Goal: Task Accomplishment & Management: Complete application form

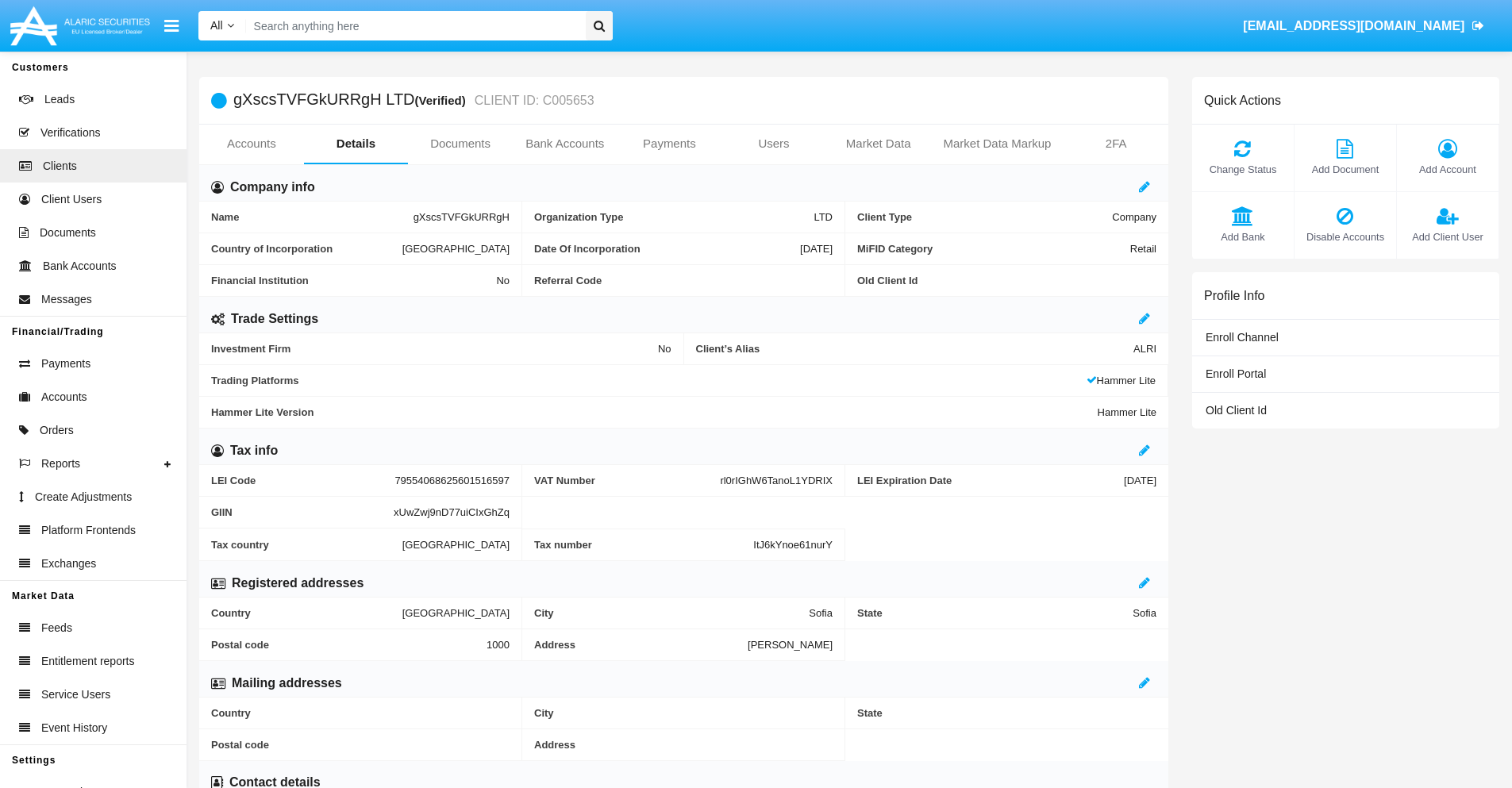
click at [1447, 169] on span "Add Account" at bounding box center [1447, 169] width 86 height 15
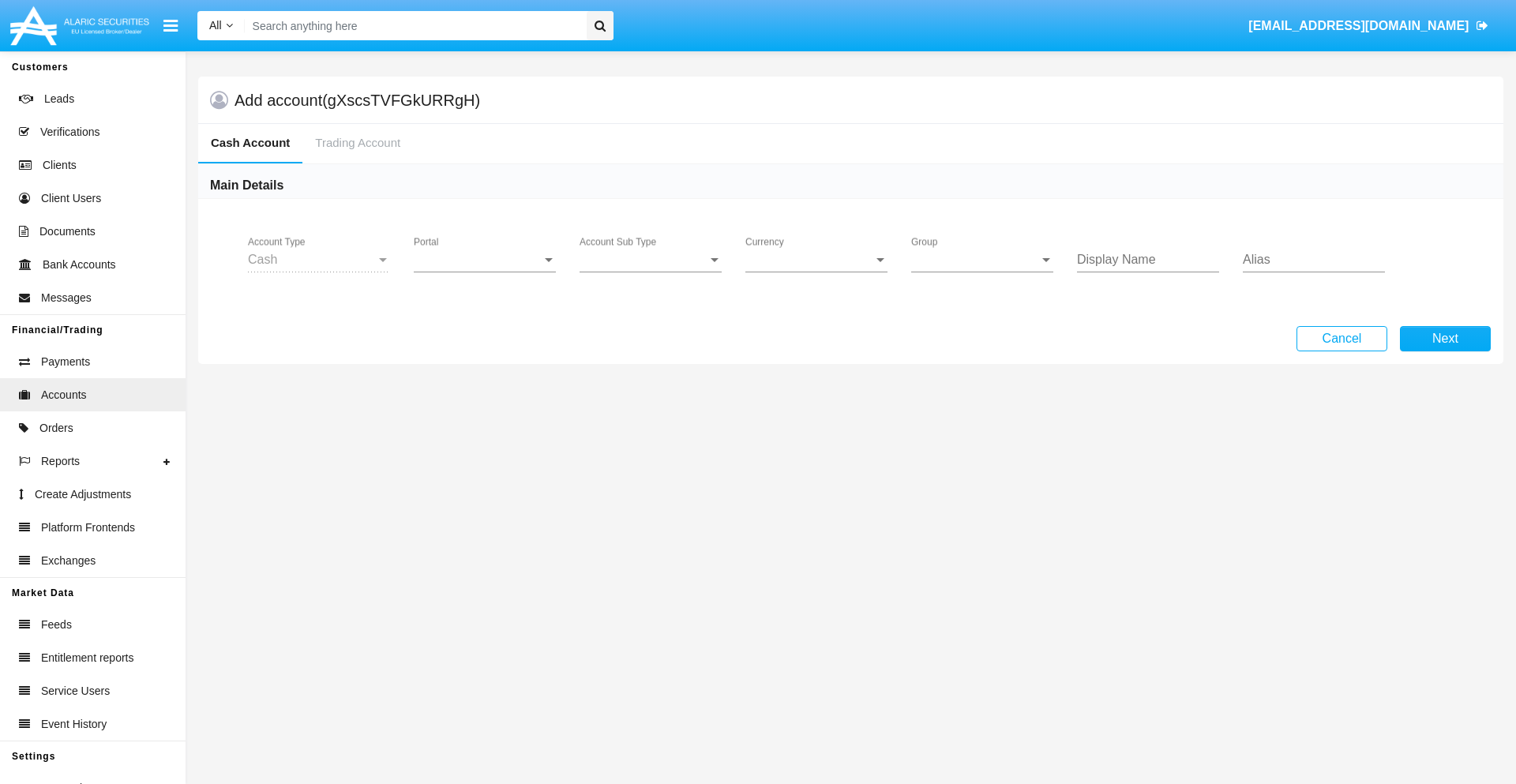
click at [485, 259] on span "Portal" at bounding box center [478, 259] width 128 height 14
click at [487, 272] on span "Alaric Pro" at bounding box center [487, 272] width 146 height 38
click at [651, 259] on span "Account Sub Type" at bounding box center [643, 259] width 128 height 14
click at [651, 272] on span "Trading Cash" at bounding box center [650, 272] width 142 height 38
click at [982, 259] on span "Group" at bounding box center [975, 259] width 128 height 14
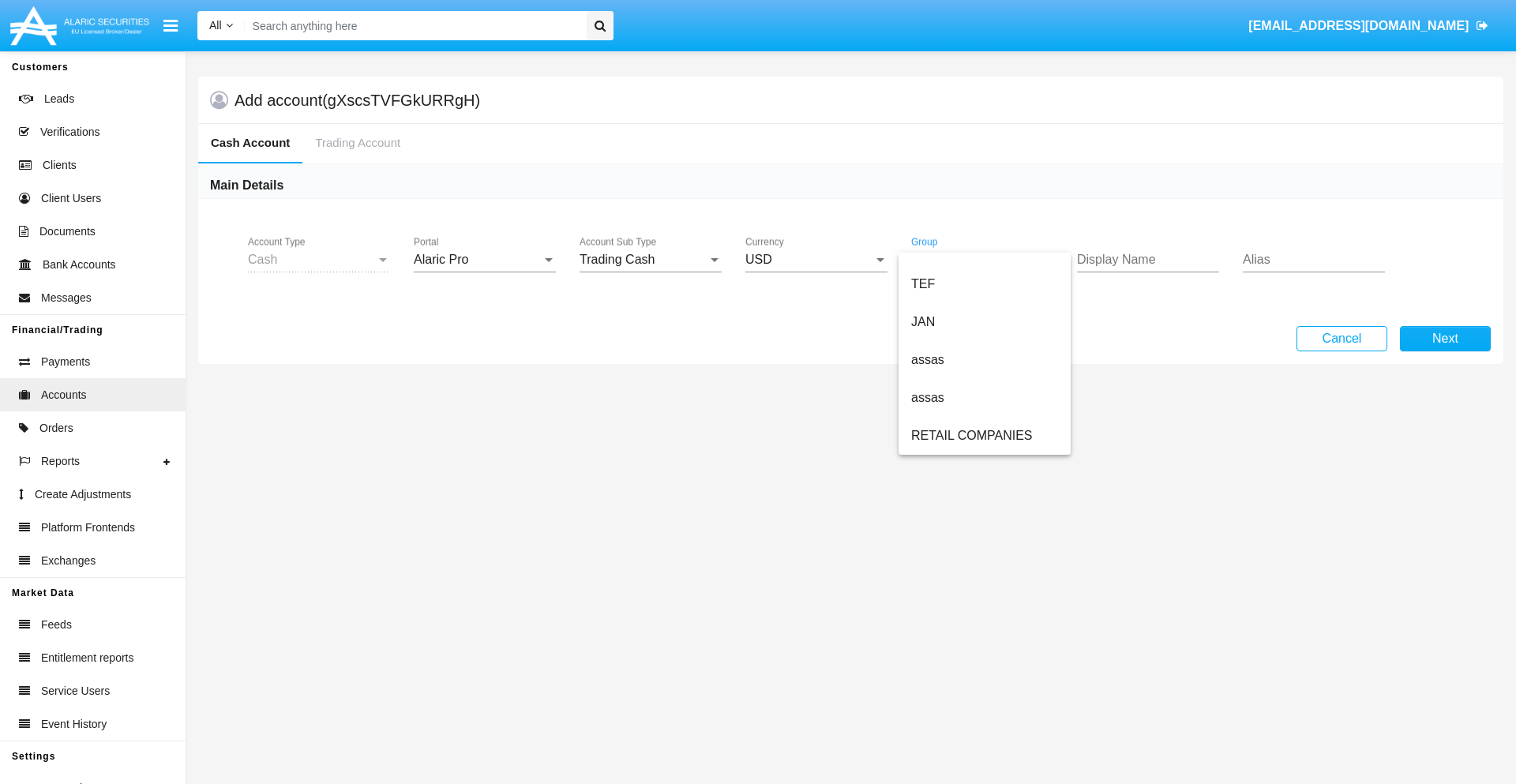
scroll to position [366, 0]
click at [984, 436] on span "ALARIC test" at bounding box center [985, 435] width 147 height 38
type input "violet"
type input "white"
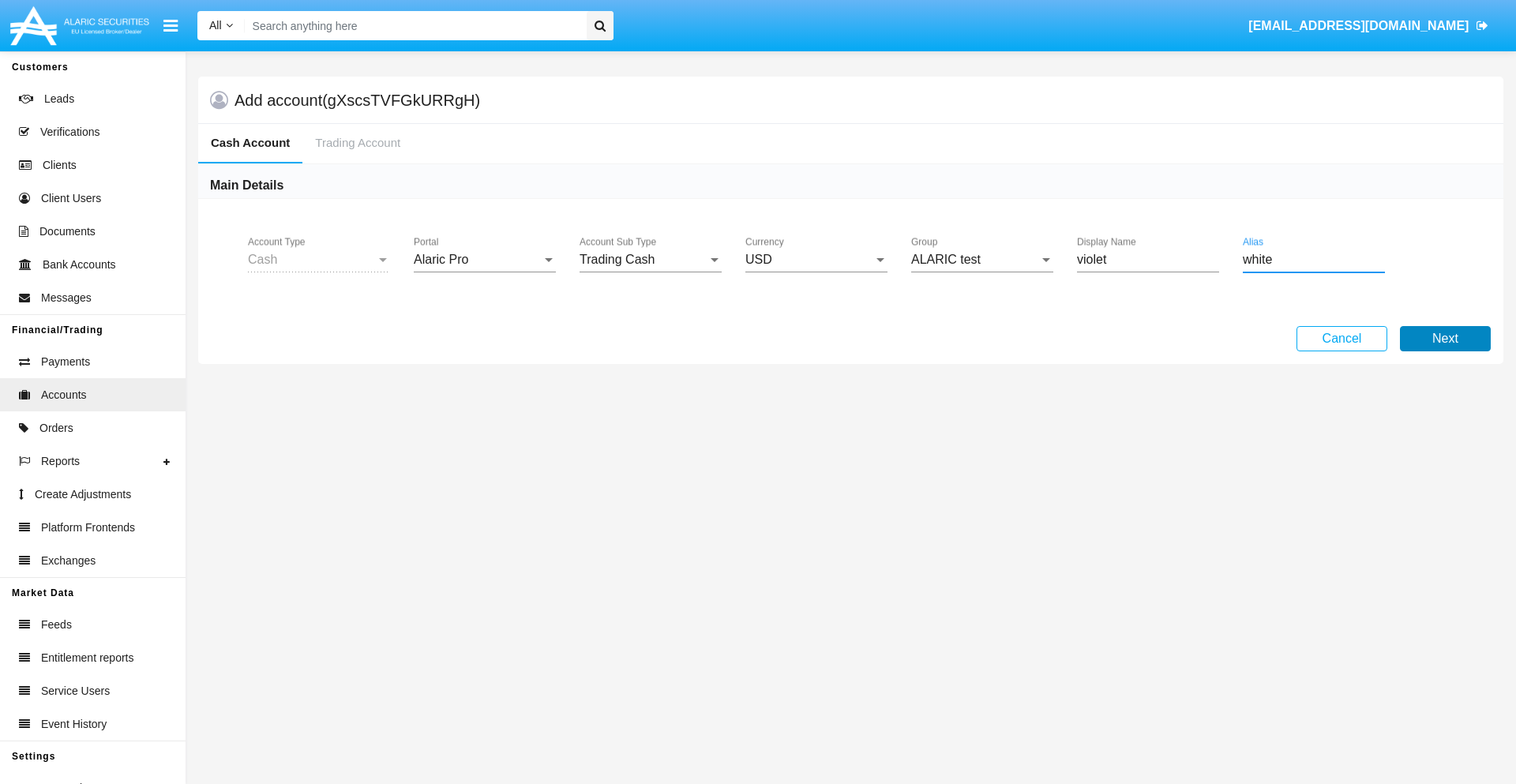
click at [1445, 338] on button "Next" at bounding box center [1446, 338] width 91 height 25
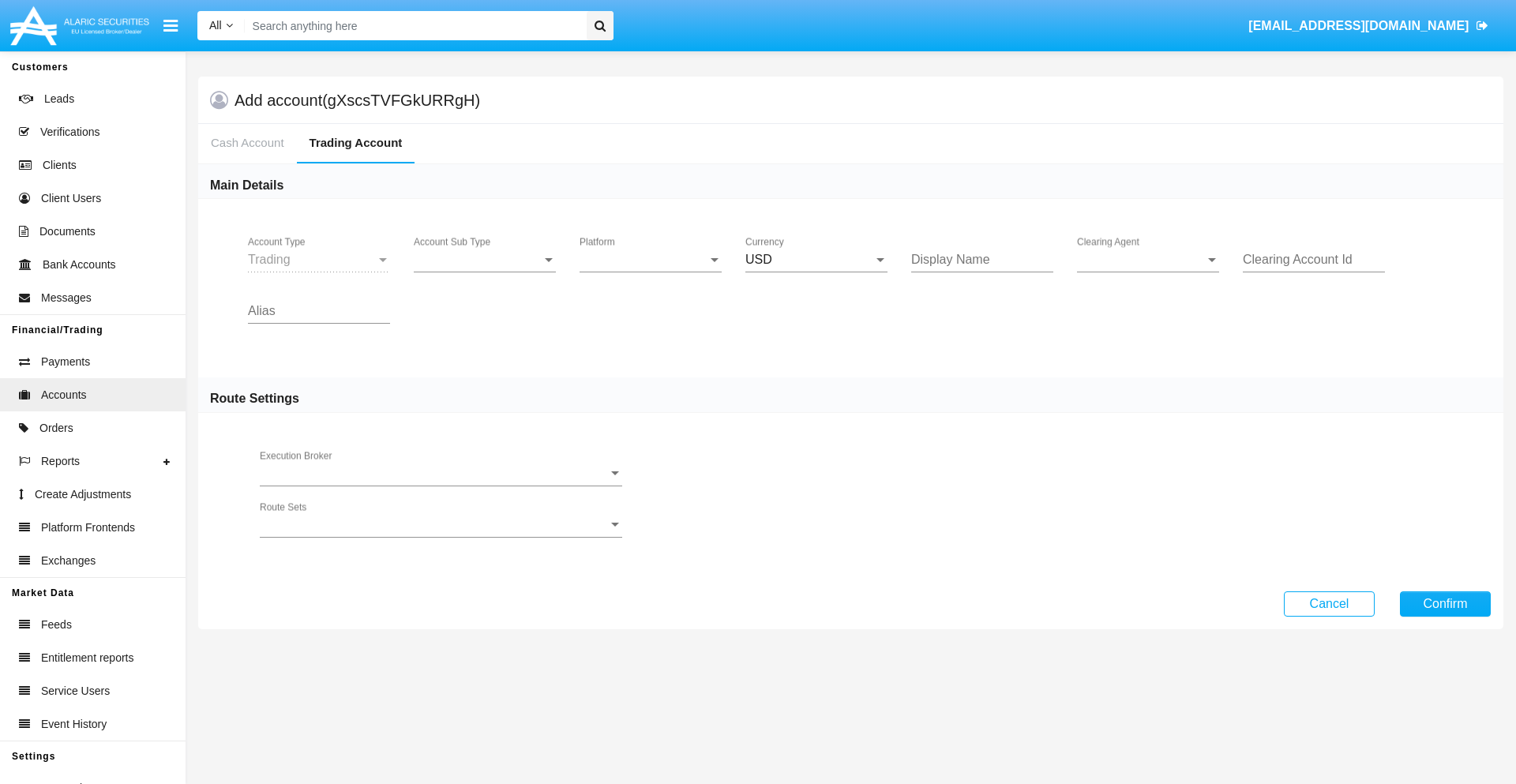
click at [485, 259] on span "Account Sub Type" at bounding box center [478, 259] width 128 height 14
click at [485, 272] on span "Trading" at bounding box center [485, 272] width 142 height 38
click at [651, 259] on span "Platform" at bounding box center [643, 259] width 128 height 14
click at [651, 272] on span "Hammer Lite" at bounding box center [650, 272] width 142 height 38
click at [1148, 259] on span "Clearing Agent" at bounding box center [1141, 259] width 128 height 14
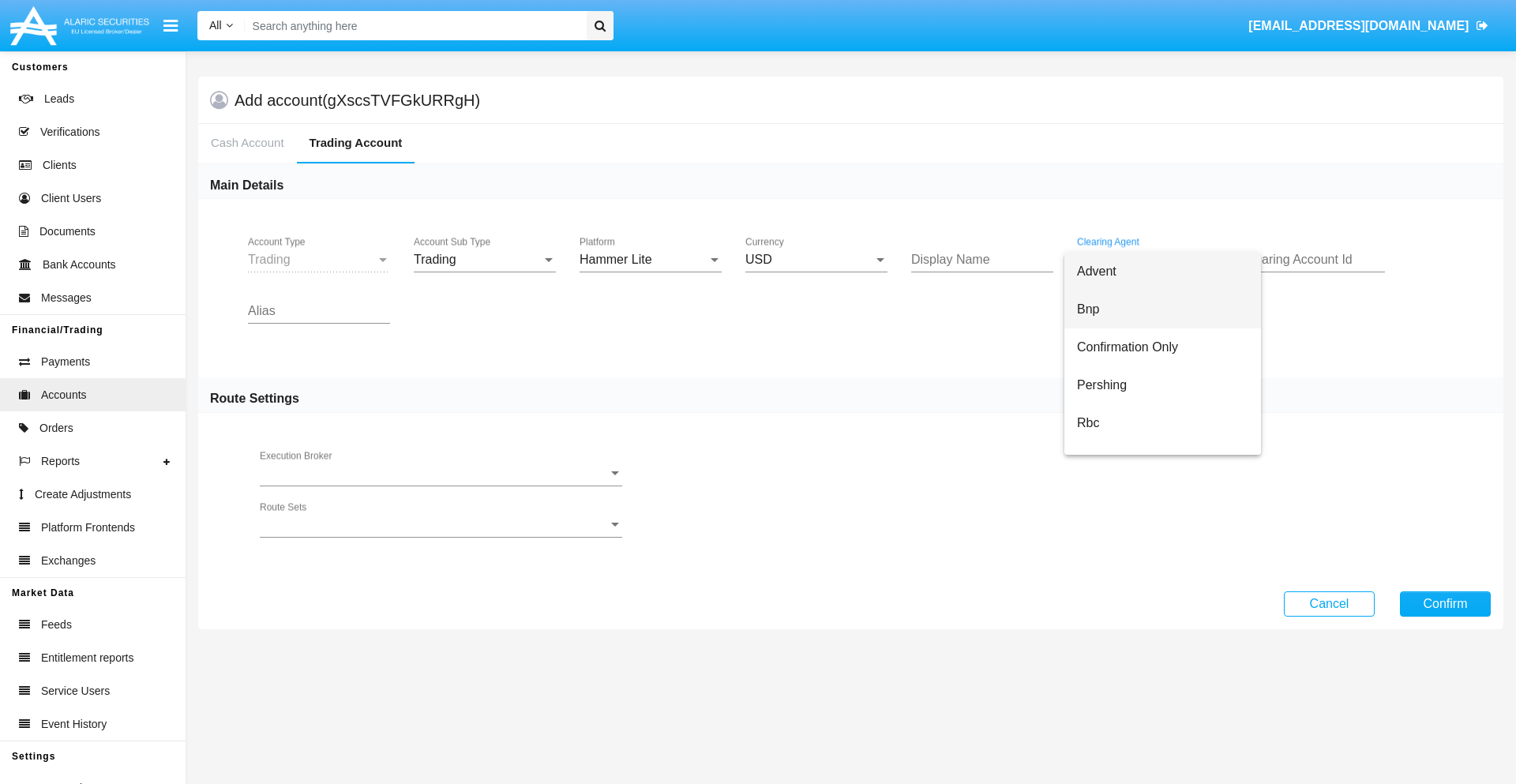
click at [1163, 309] on span "Bnp" at bounding box center [1163, 309] width 172 height 38
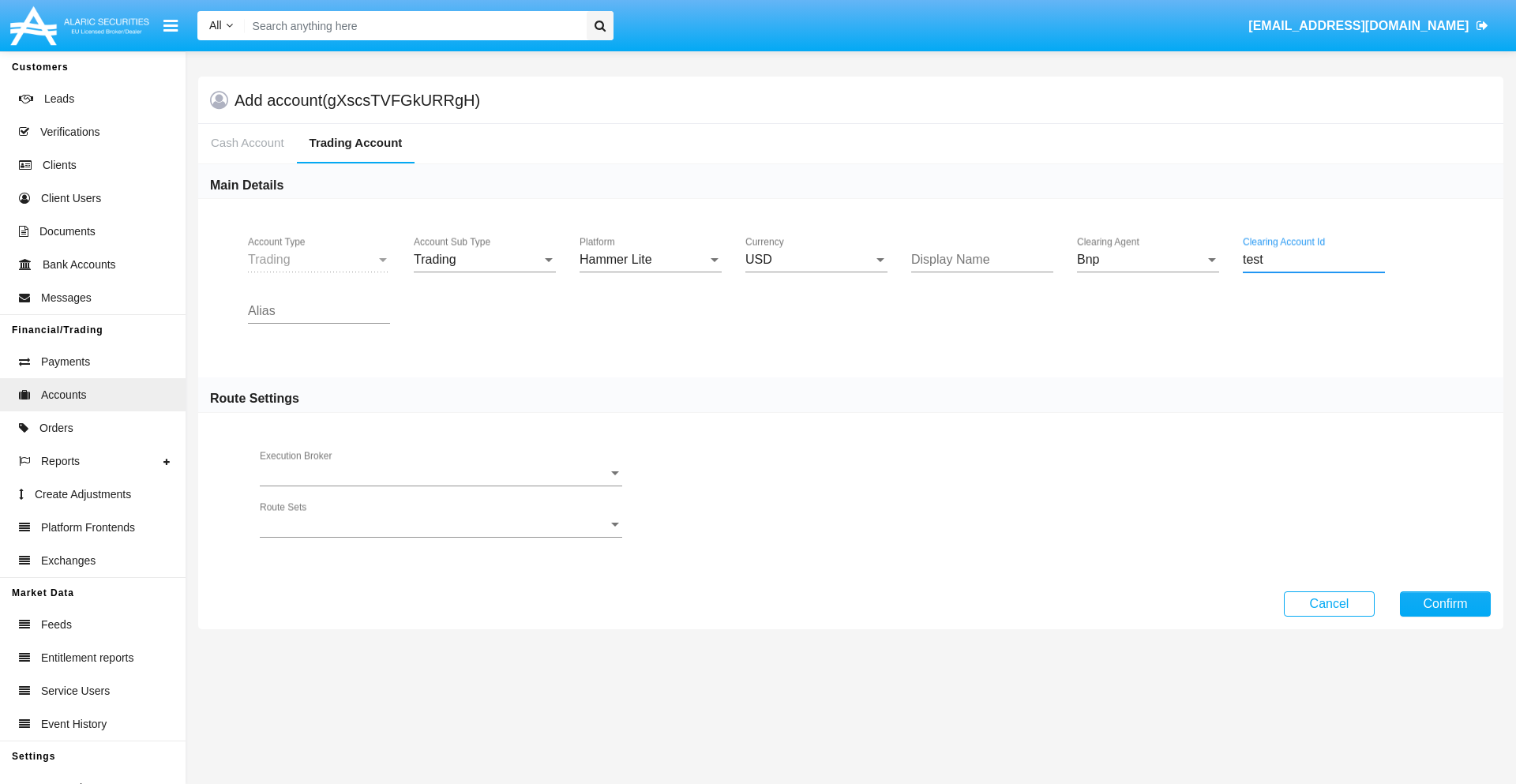
type input "test"
type input "green"
type input "teal"
click at [1445, 603] on button "Confirm" at bounding box center [1446, 603] width 91 height 25
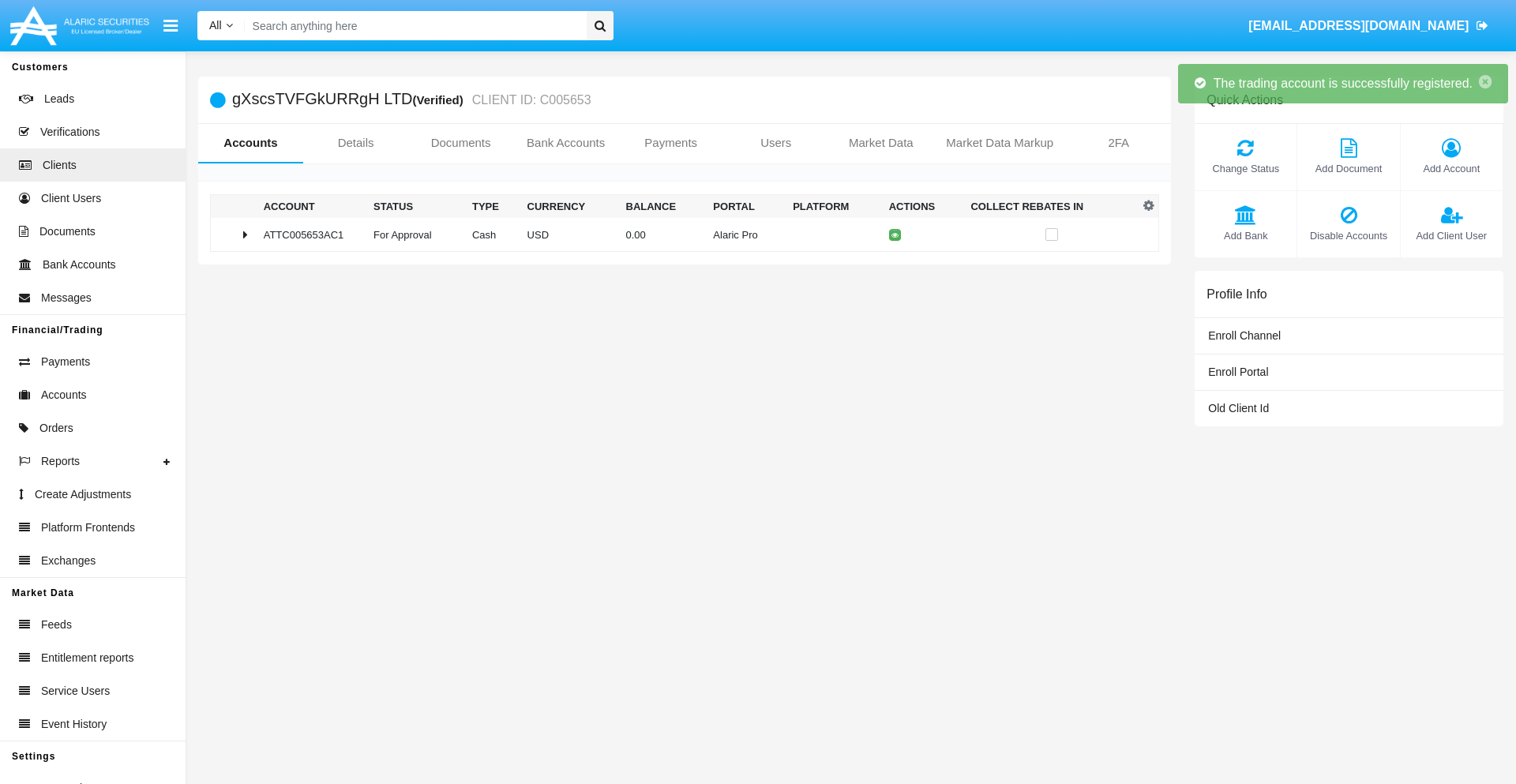
click at [679, 234] on td "0.00" at bounding box center [664, 235] width 88 height 34
click at [896, 234] on icon at bounding box center [899, 234] width 7 height 7
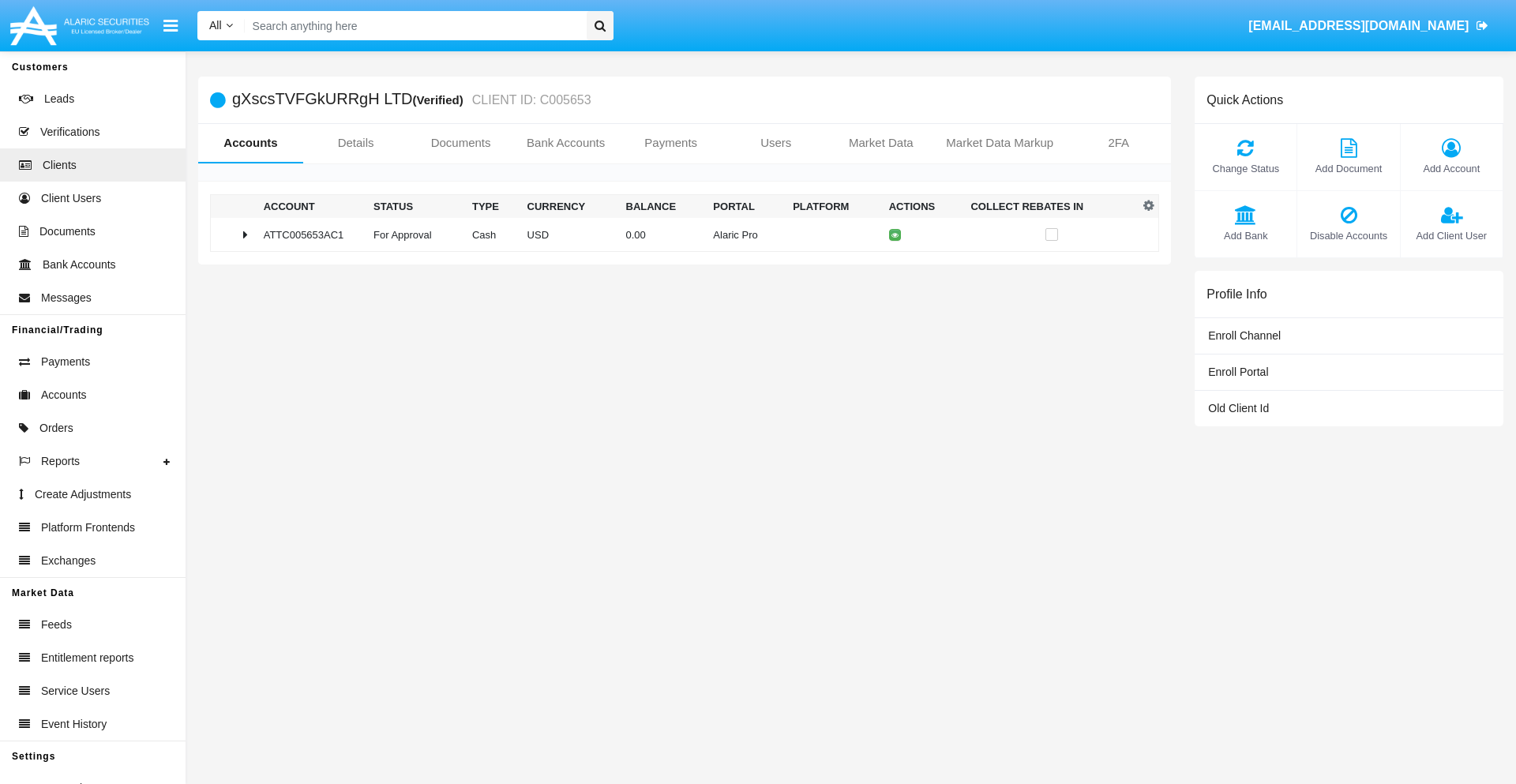
click at [679, 234] on td "0.00" at bounding box center [664, 235] width 88 height 34
click at [896, 268] on icon at bounding box center [899, 268] width 7 height 7
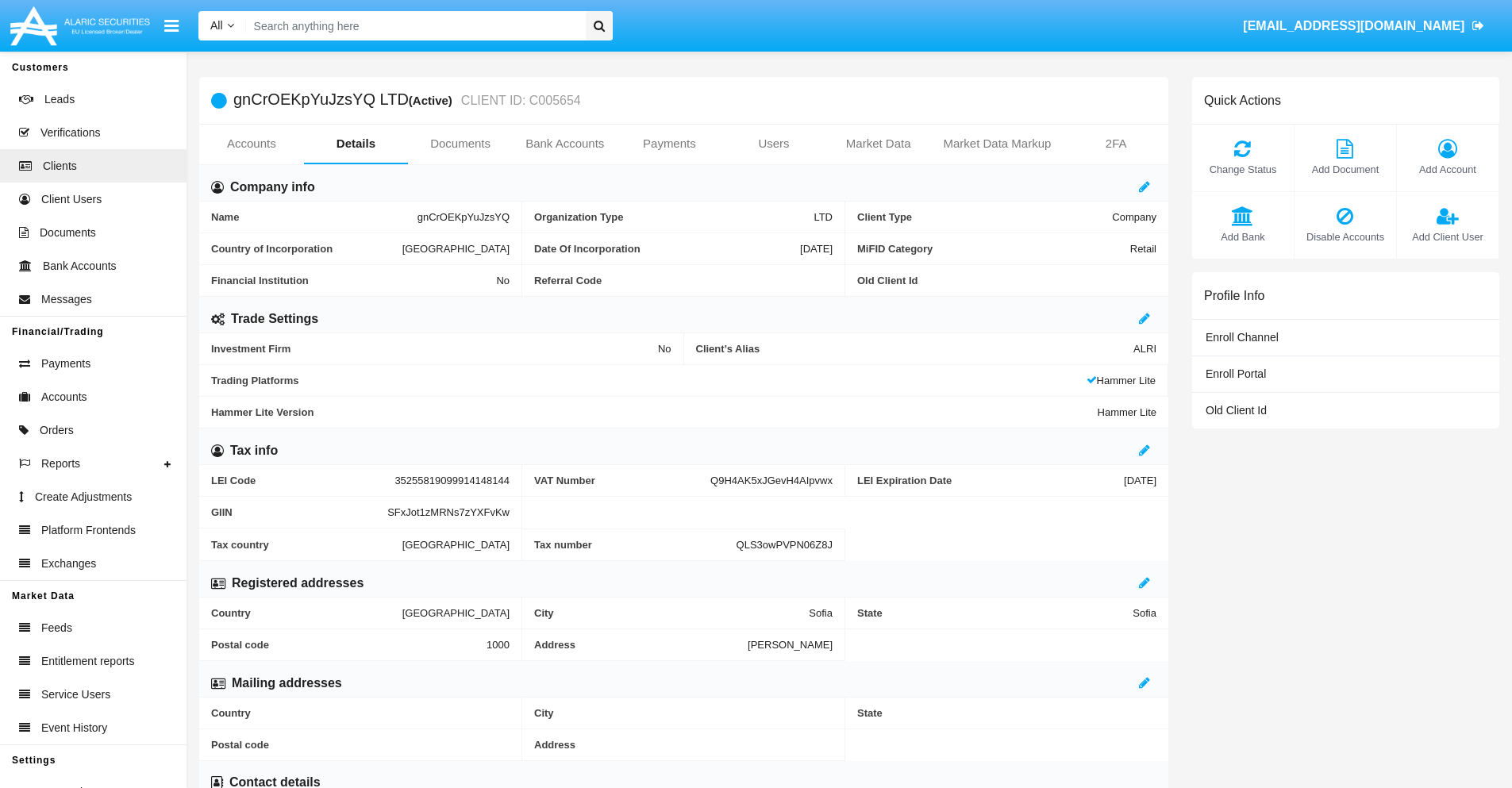
click at [251, 144] on link "Accounts" at bounding box center [252, 143] width 105 height 38
click at [1447, 169] on span "Add Account" at bounding box center [1447, 169] width 86 height 15
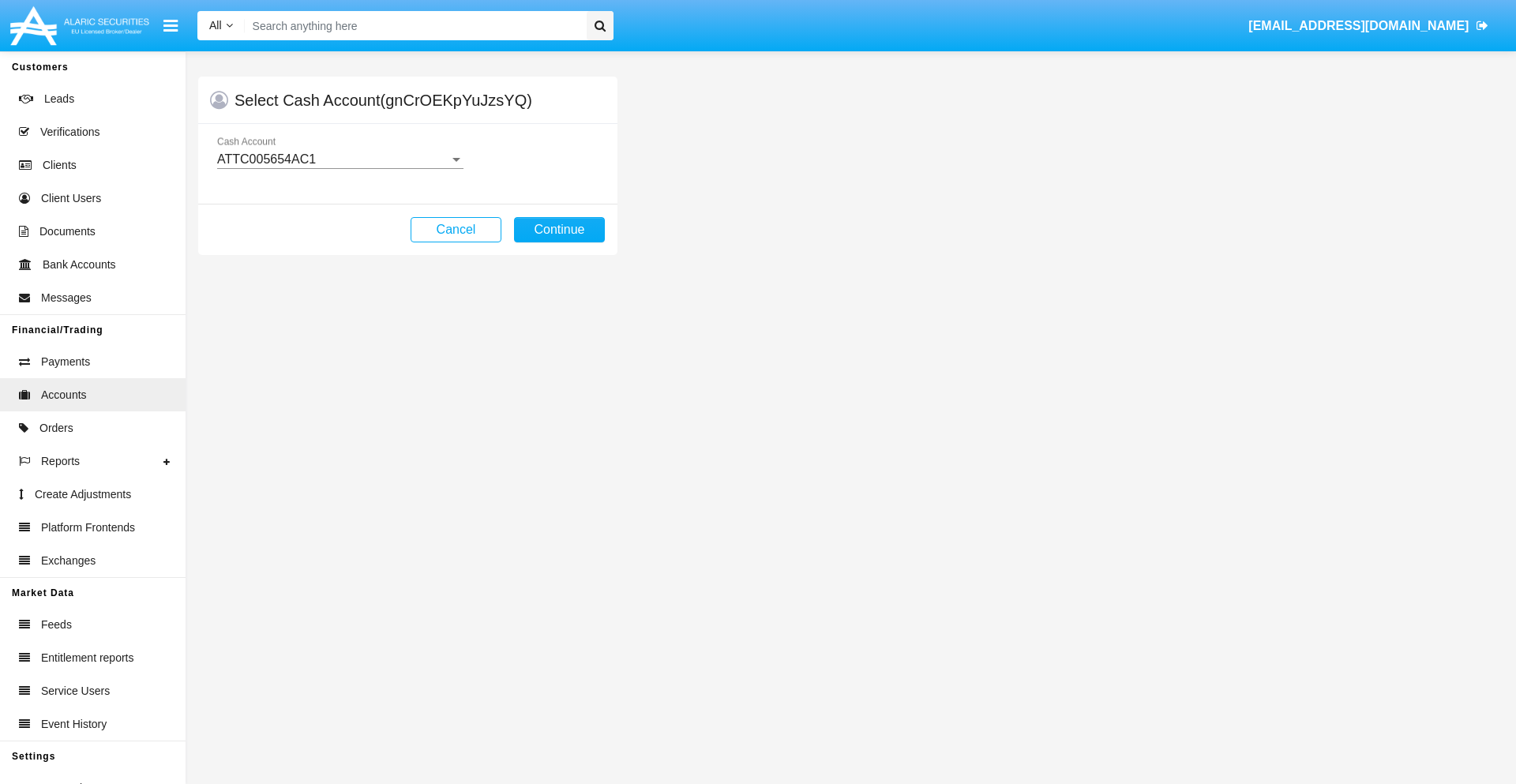
click at [339, 159] on div "ATTC005654AC1" at bounding box center [333, 159] width 232 height 14
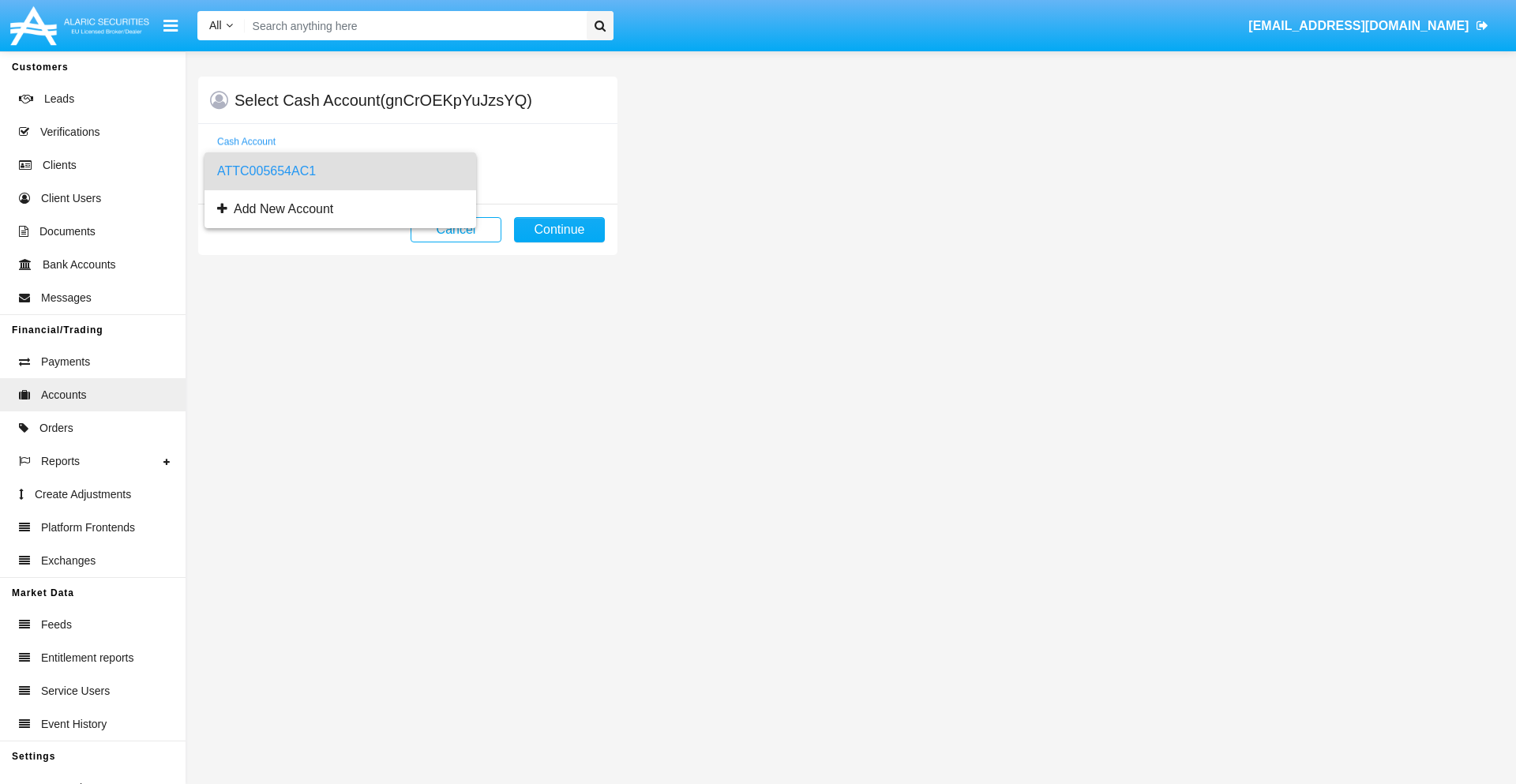
click at [339, 172] on span "ATTC005654AC1" at bounding box center [340, 171] width 247 height 38
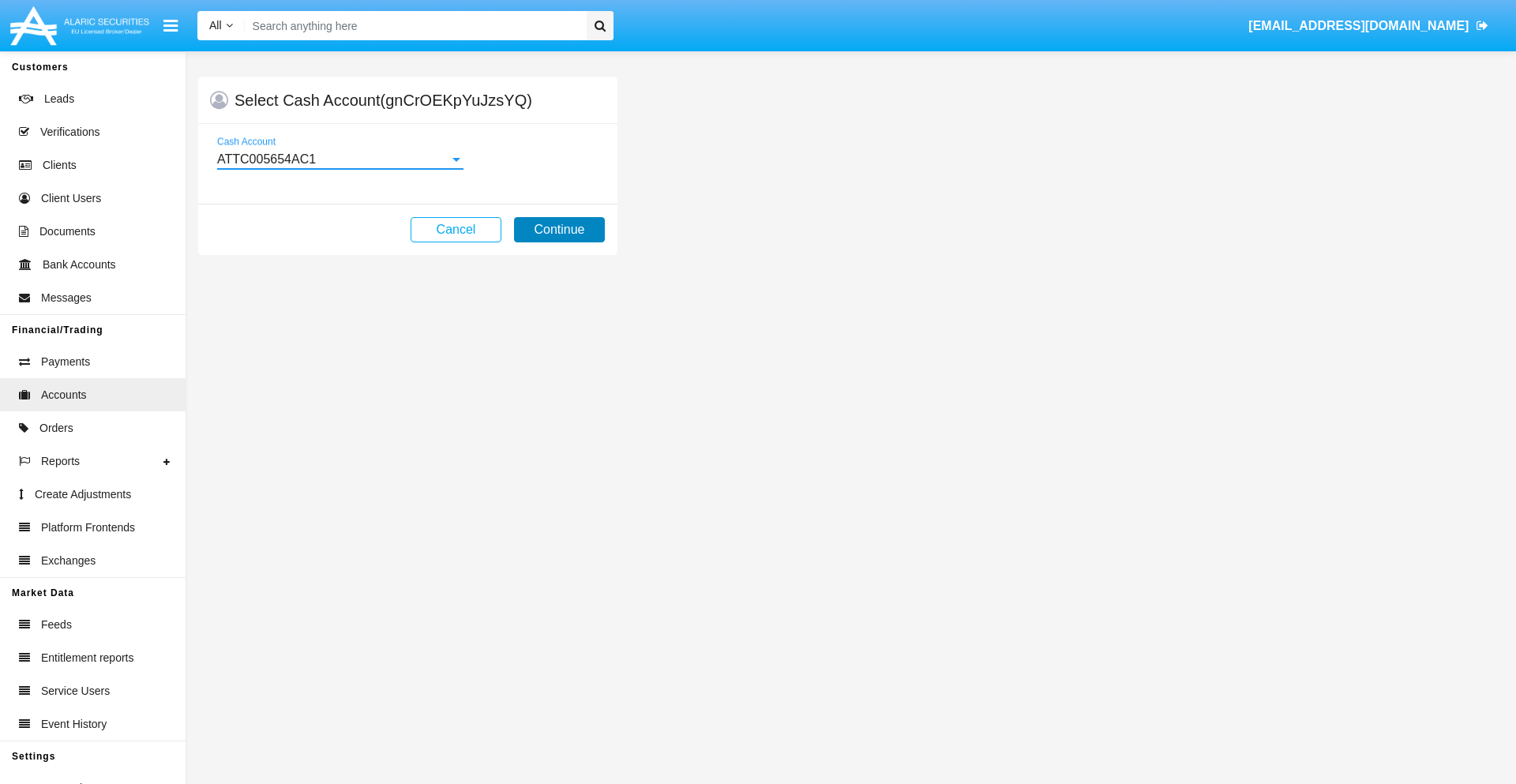
click at [559, 229] on button "Continue" at bounding box center [560, 229] width 91 height 25
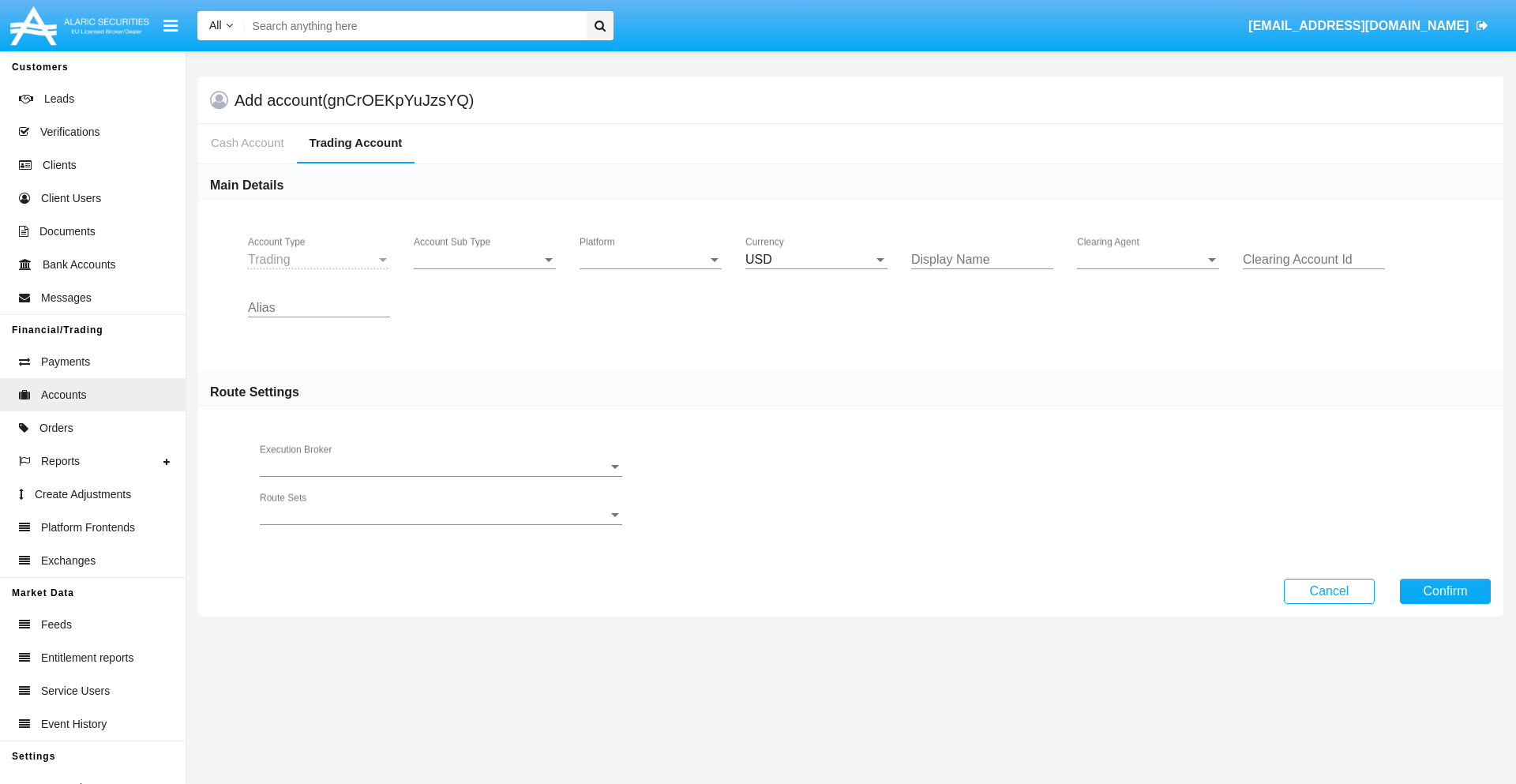
click at [485, 259] on span "Account Sub Type" at bounding box center [478, 259] width 128 height 14
click at [485, 272] on span "Trading" at bounding box center [485, 272] width 142 height 38
click at [651, 259] on span "Platform" at bounding box center [643, 259] width 128 height 14
click at [651, 272] on span "Hammer Lite" at bounding box center [638, 272] width 117 height 38
click at [1148, 259] on span "Clearing Agent" at bounding box center [1141, 259] width 128 height 14
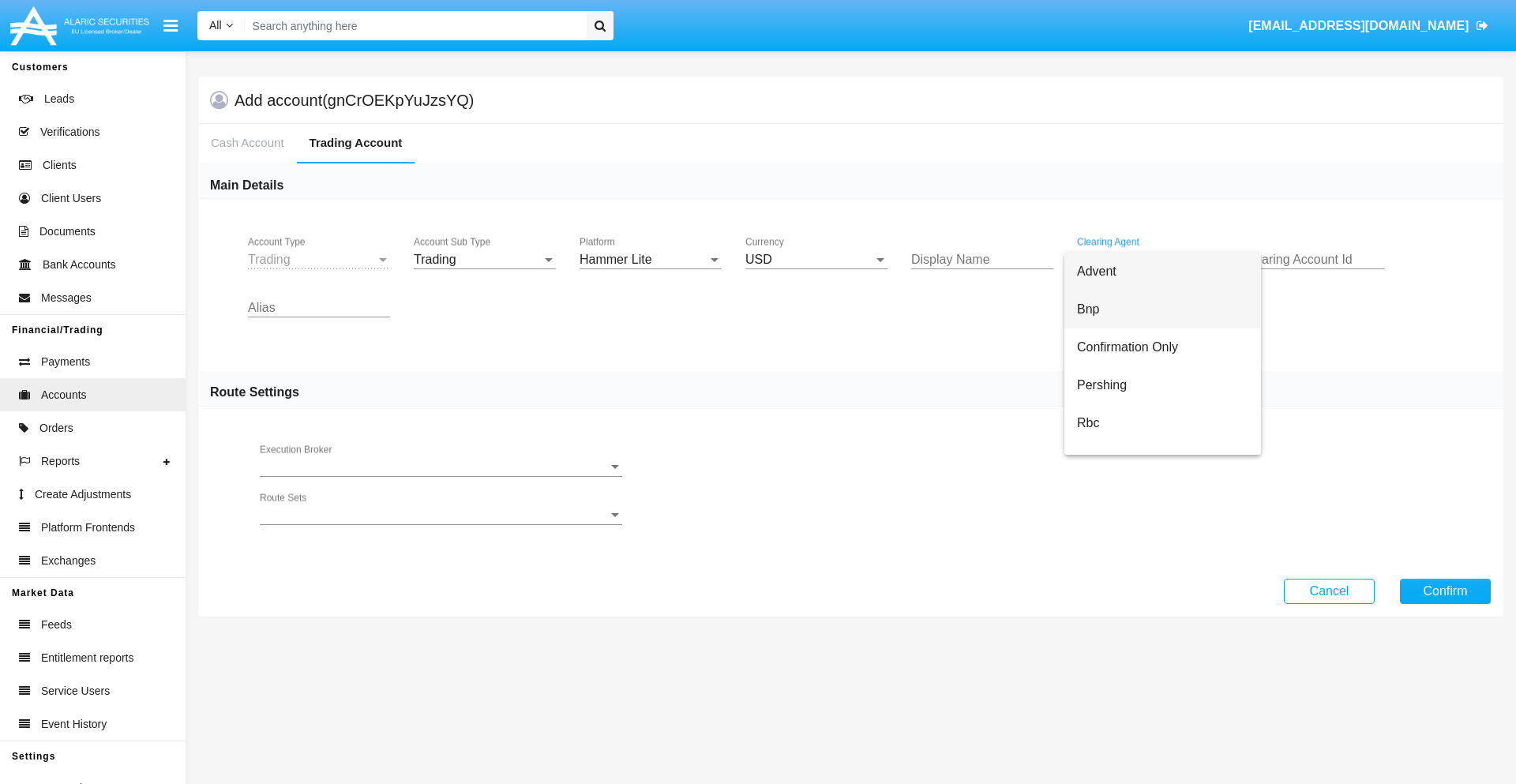
click at [1163, 309] on span "Bnp" at bounding box center [1163, 309] width 172 height 38
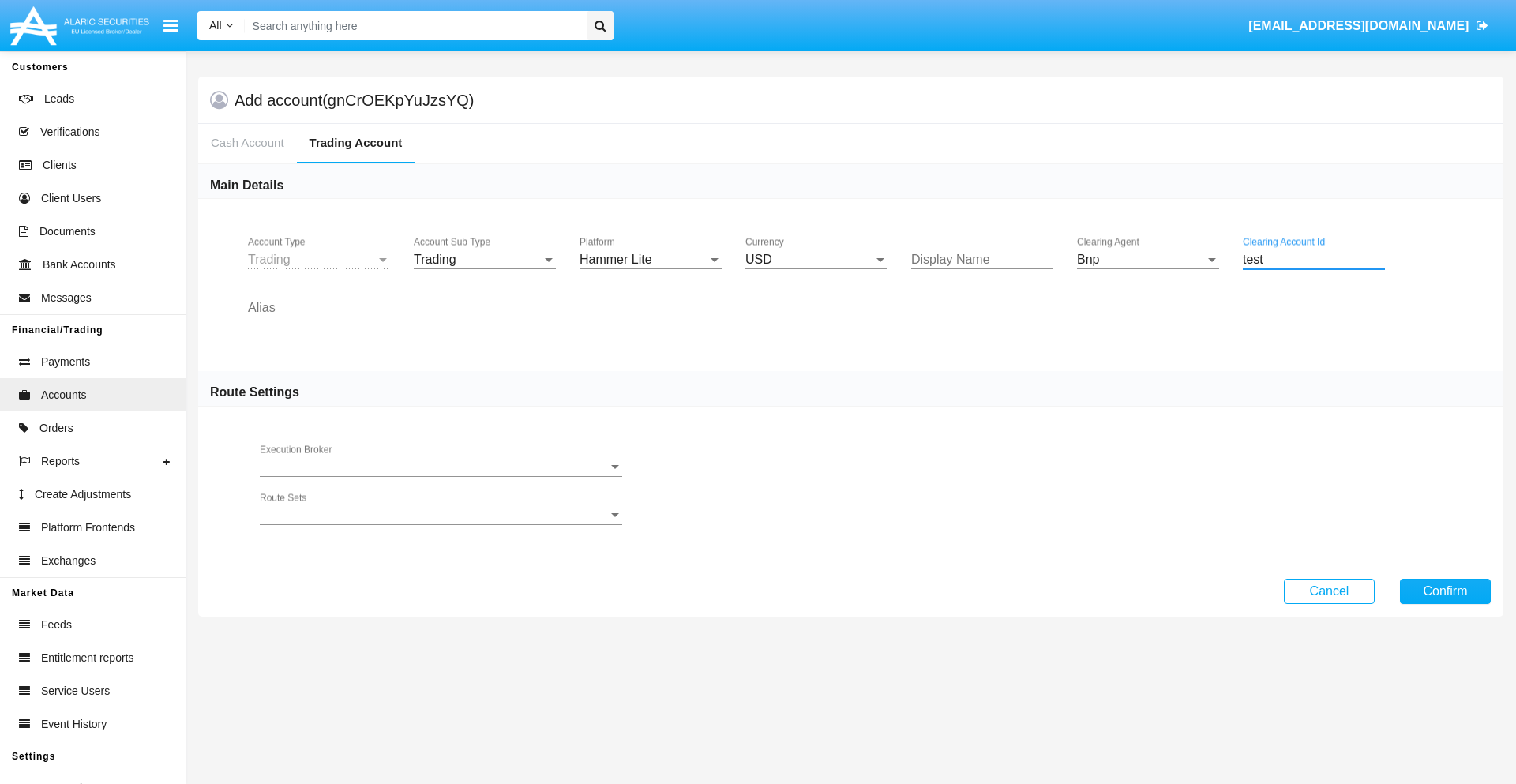
type input "test"
type input "lime"
type input "maroon"
click at [1445, 590] on button "Confirm" at bounding box center [1446, 590] width 91 height 25
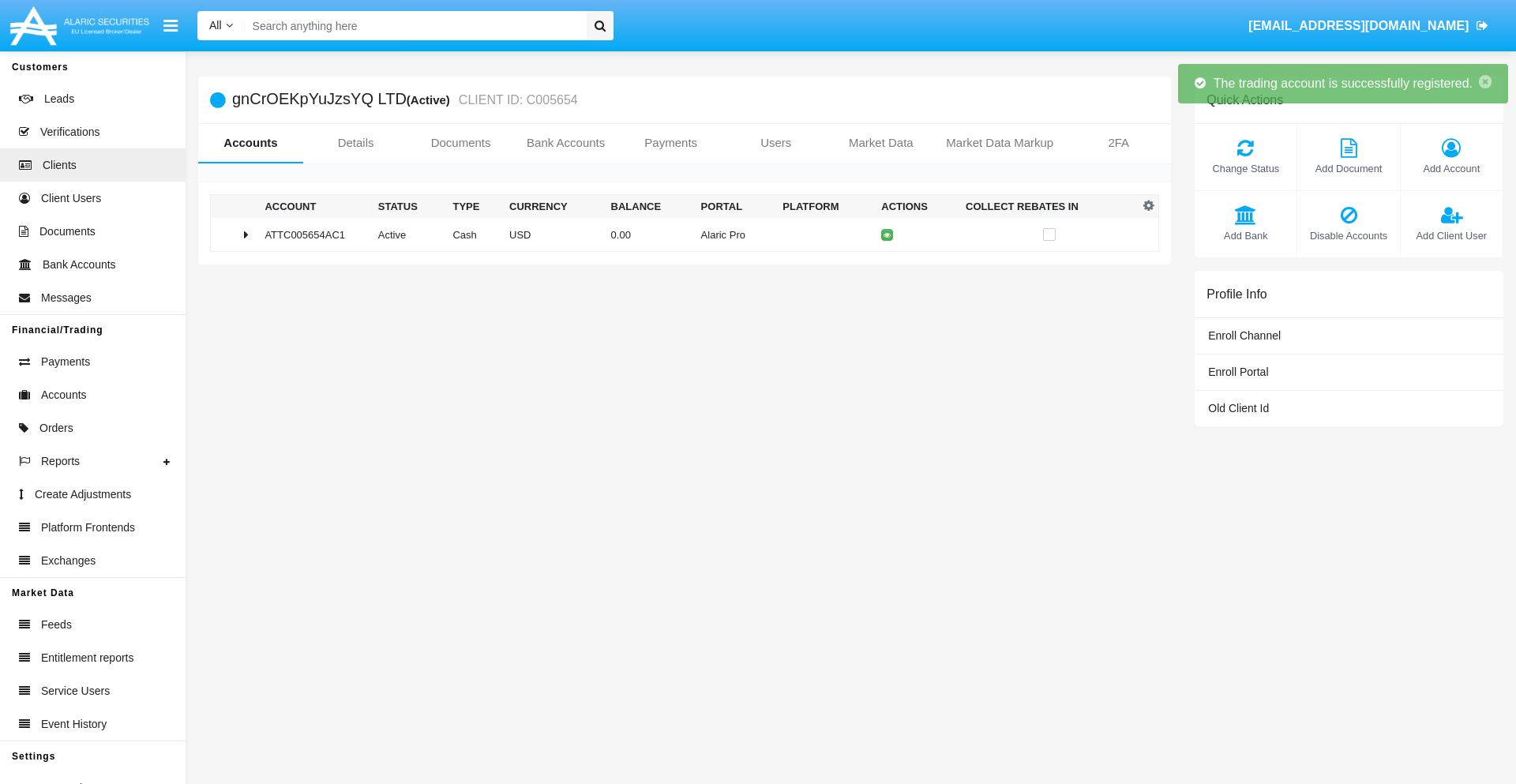
click at [679, 234] on td "0.00" at bounding box center [649, 235] width 90 height 34
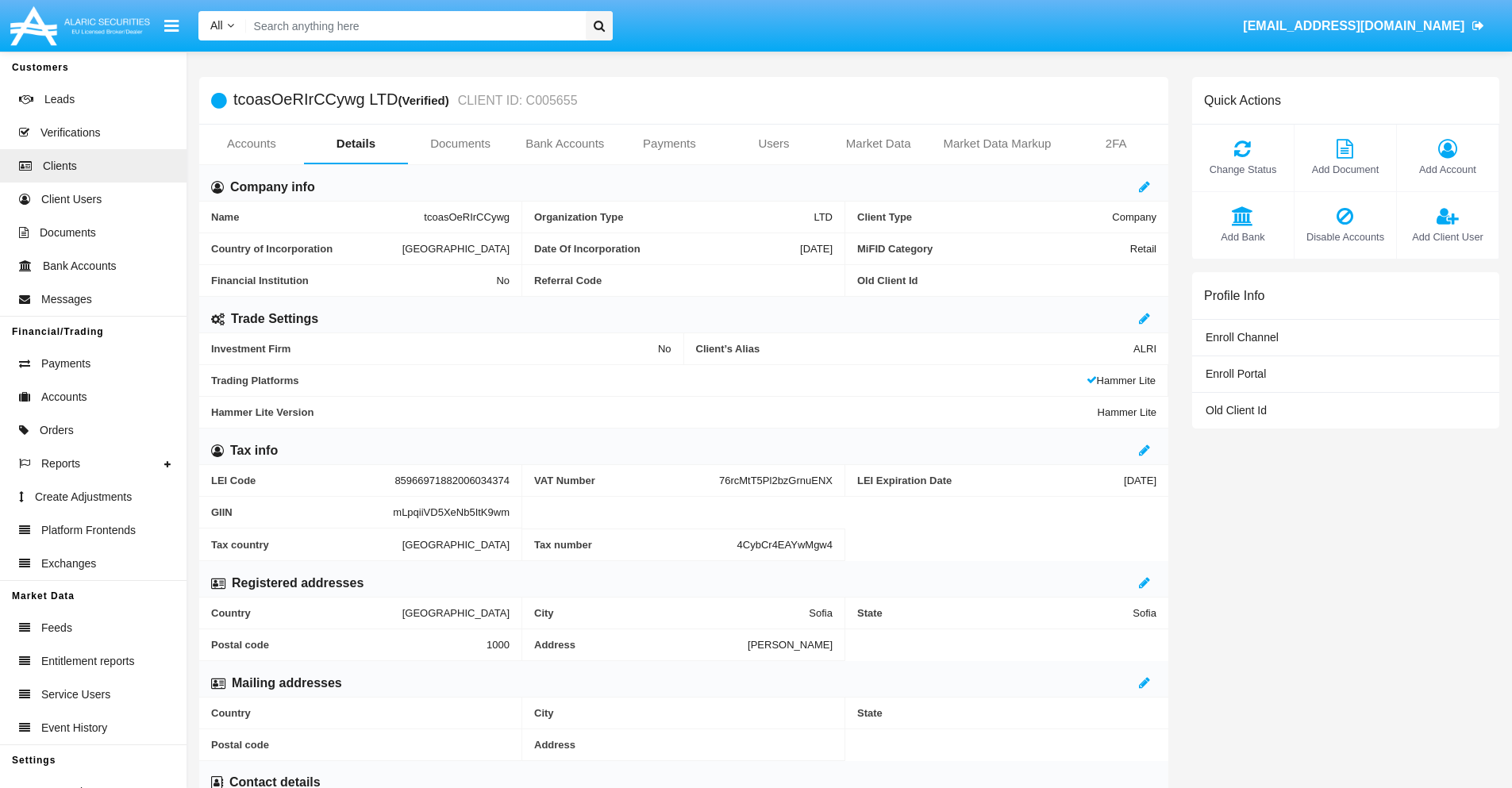
click at [251, 144] on link "Accounts" at bounding box center [252, 143] width 105 height 38
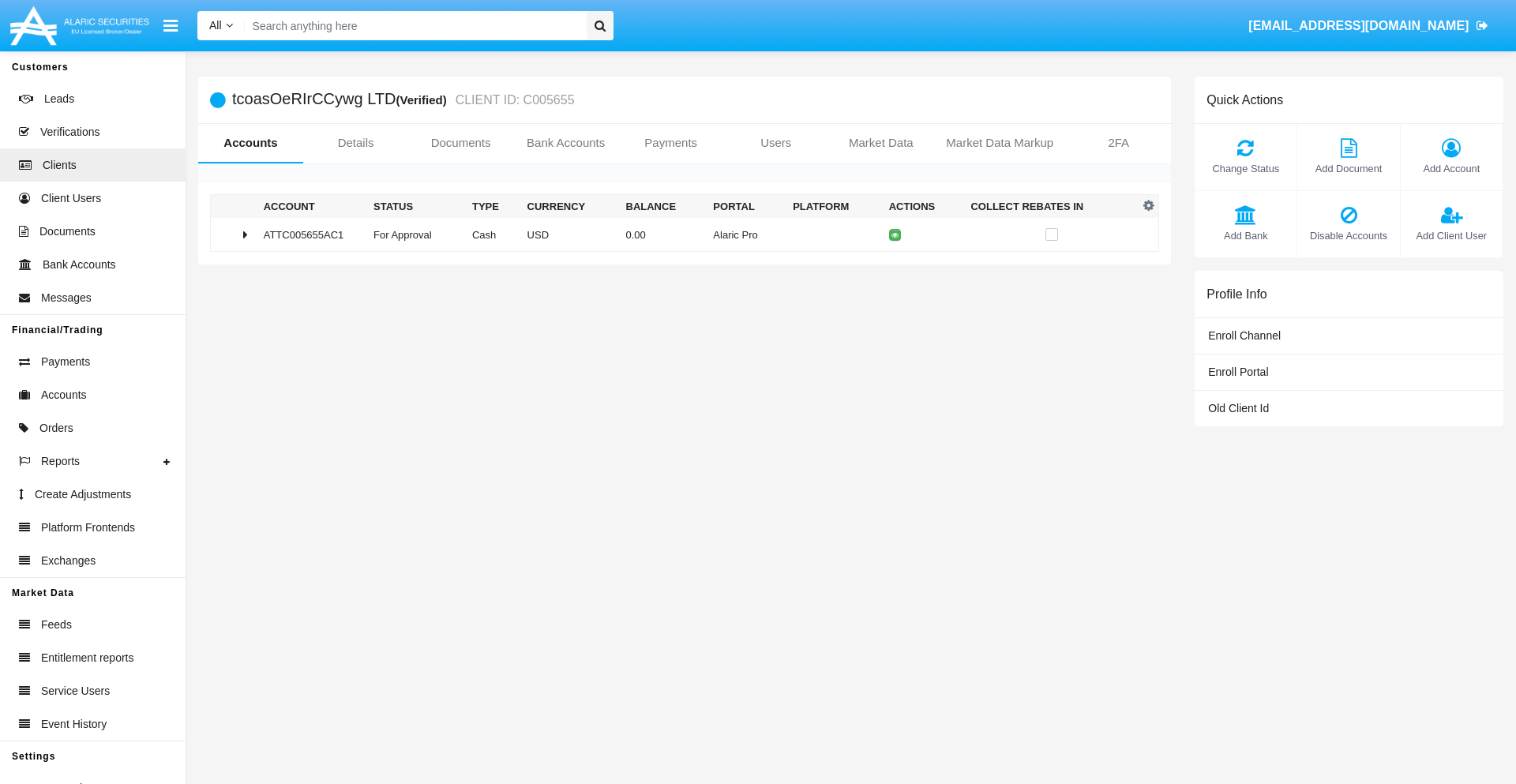
click at [1245, 168] on span "Change Status" at bounding box center [1246, 168] width 86 height 15
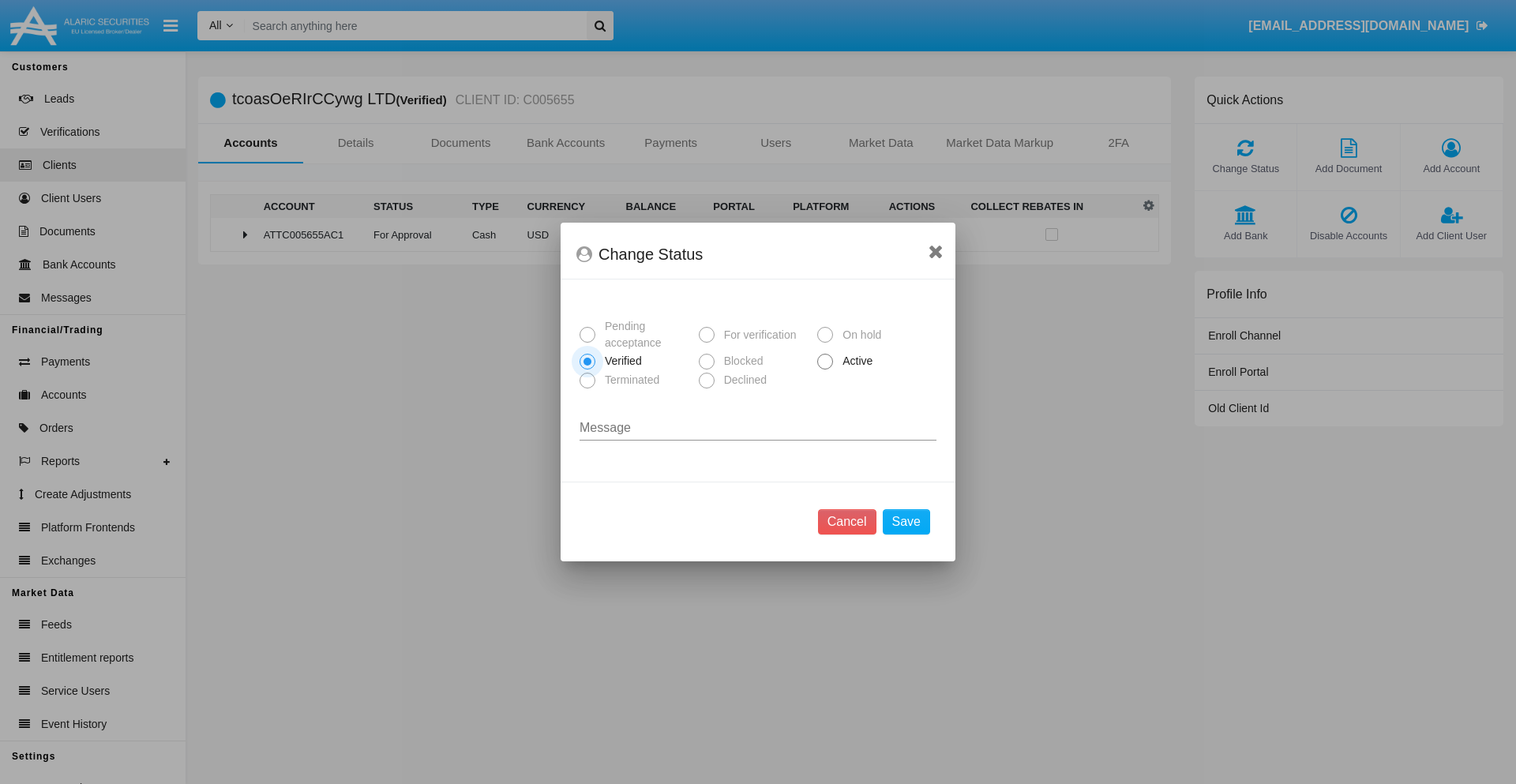
click at [854, 361] on span "Active" at bounding box center [854, 361] width 43 height 16
click at [825, 369] on input "Active" at bounding box center [824, 369] width 1 height 1
radio input "true"
click at [906, 521] on button "Save" at bounding box center [907, 521] width 47 height 25
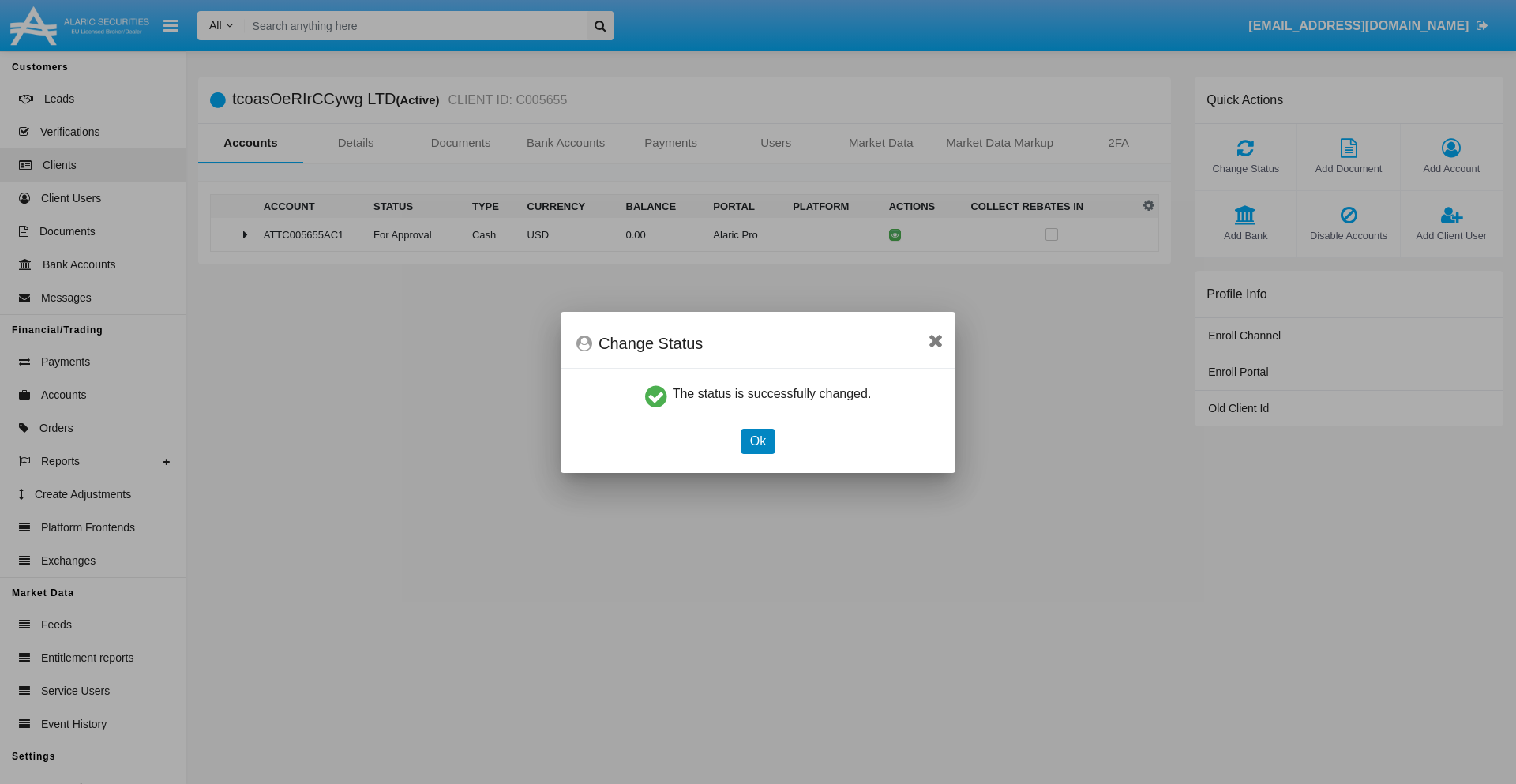
click at [758, 441] on button "Ok" at bounding box center [758, 441] width 35 height 25
